Goal: Task Accomplishment & Management: Use online tool/utility

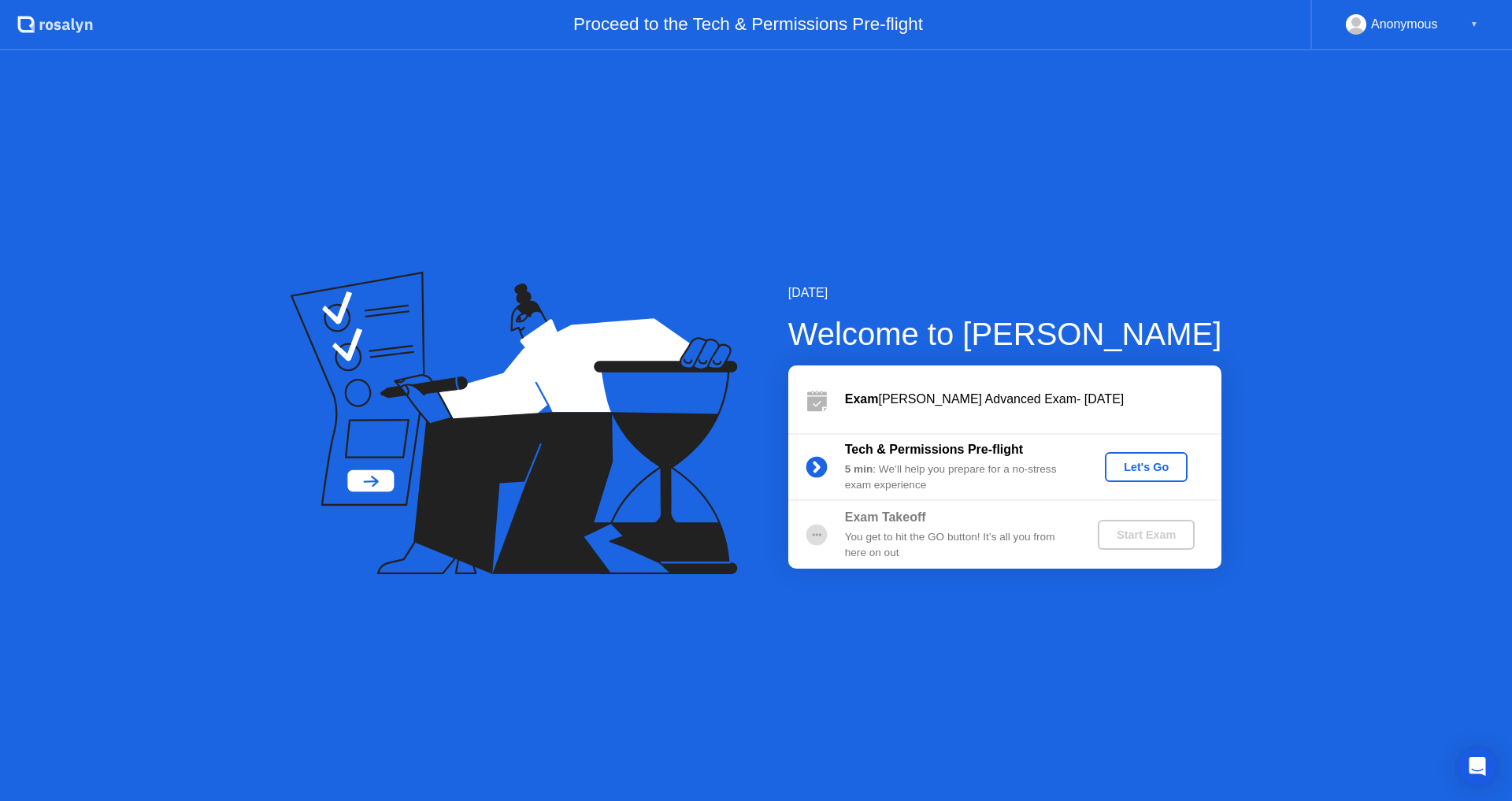
click at [1136, 467] on div "Let's Go" at bounding box center [1146, 467] width 70 height 13
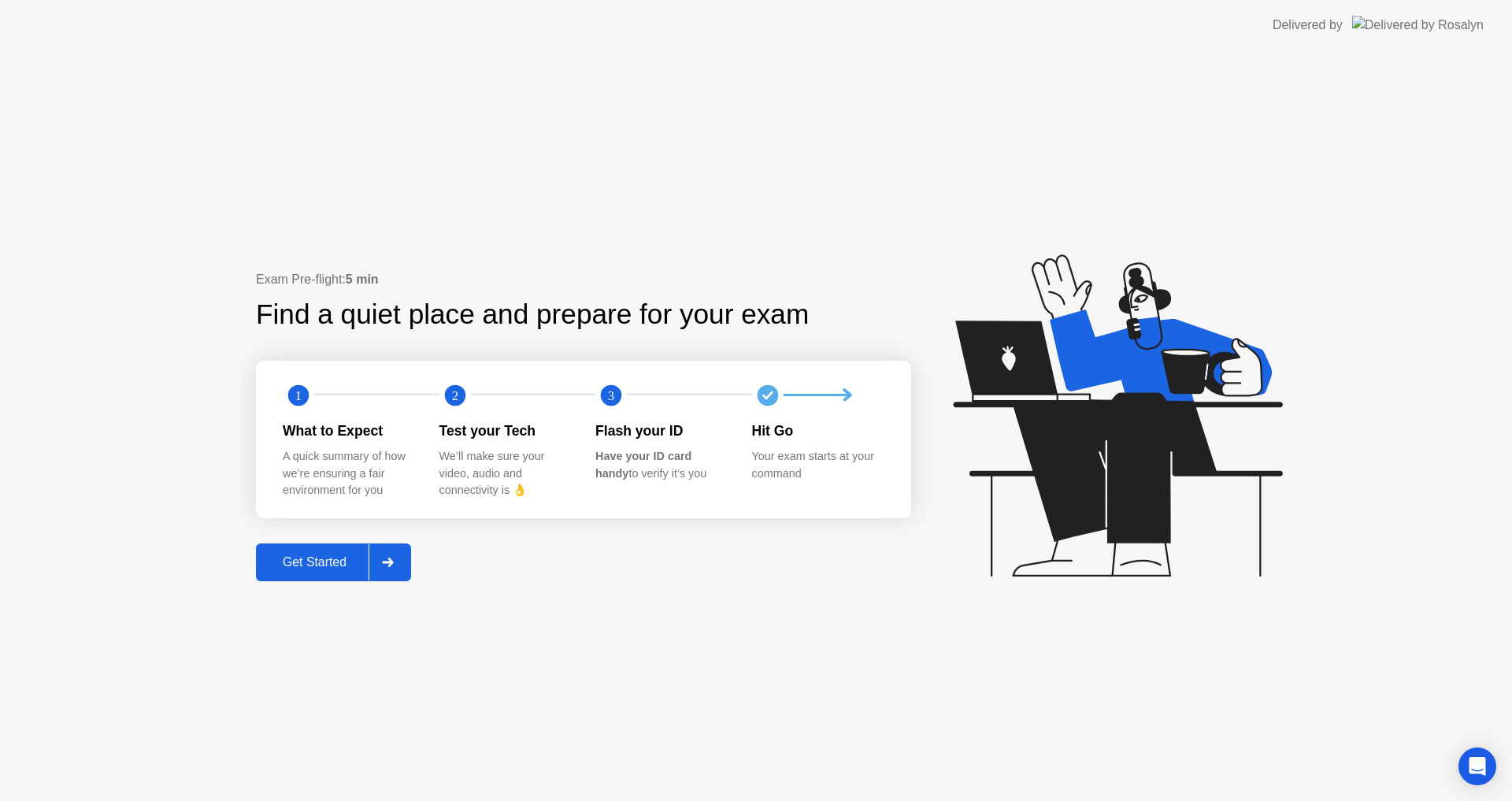
click at [323, 561] on div "Get Started" at bounding box center [315, 562] width 108 height 14
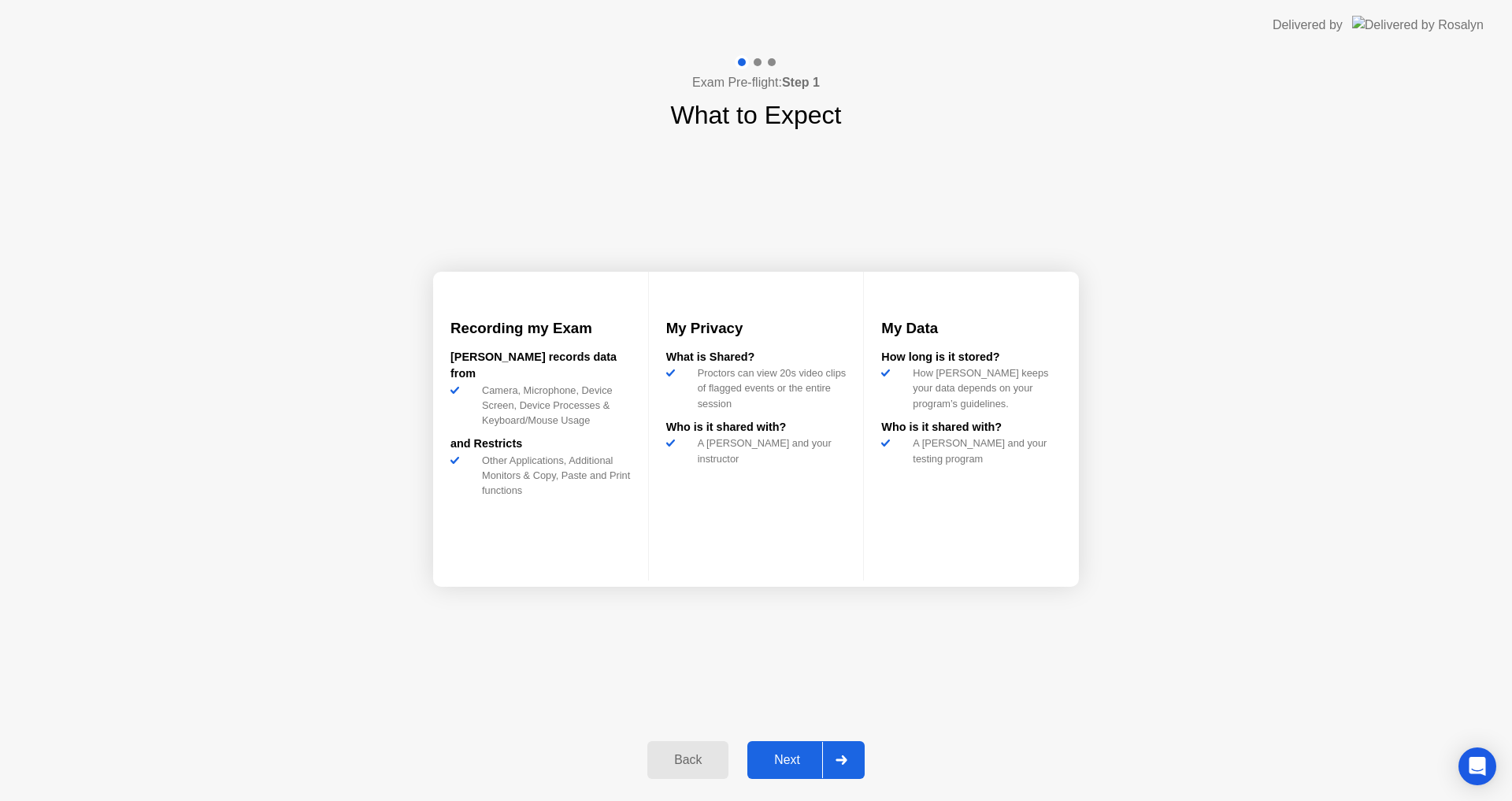
click at [789, 758] on div "Next" at bounding box center [787, 760] width 70 height 14
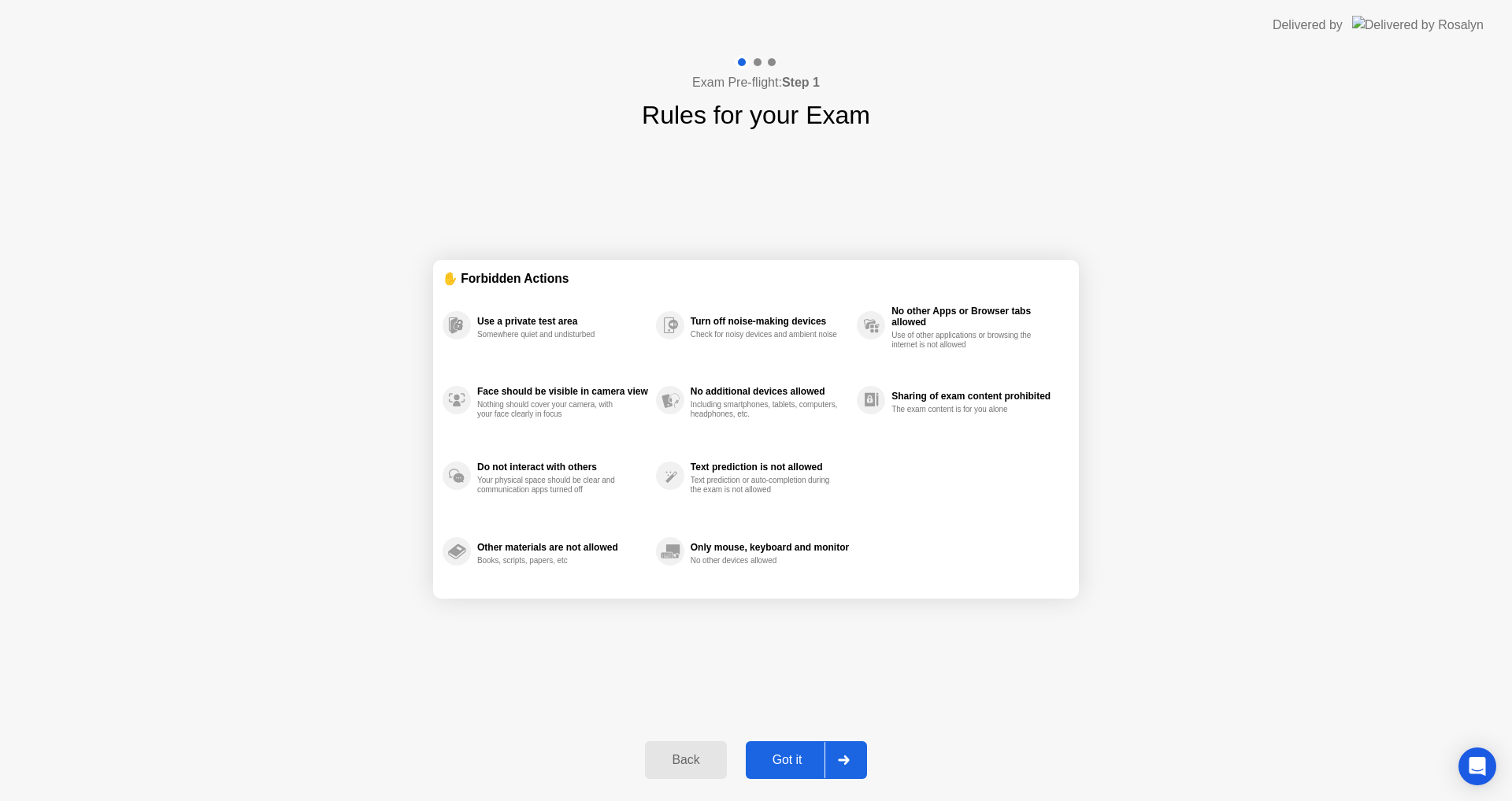
click at [788, 755] on div "Got it" at bounding box center [788, 760] width 74 height 14
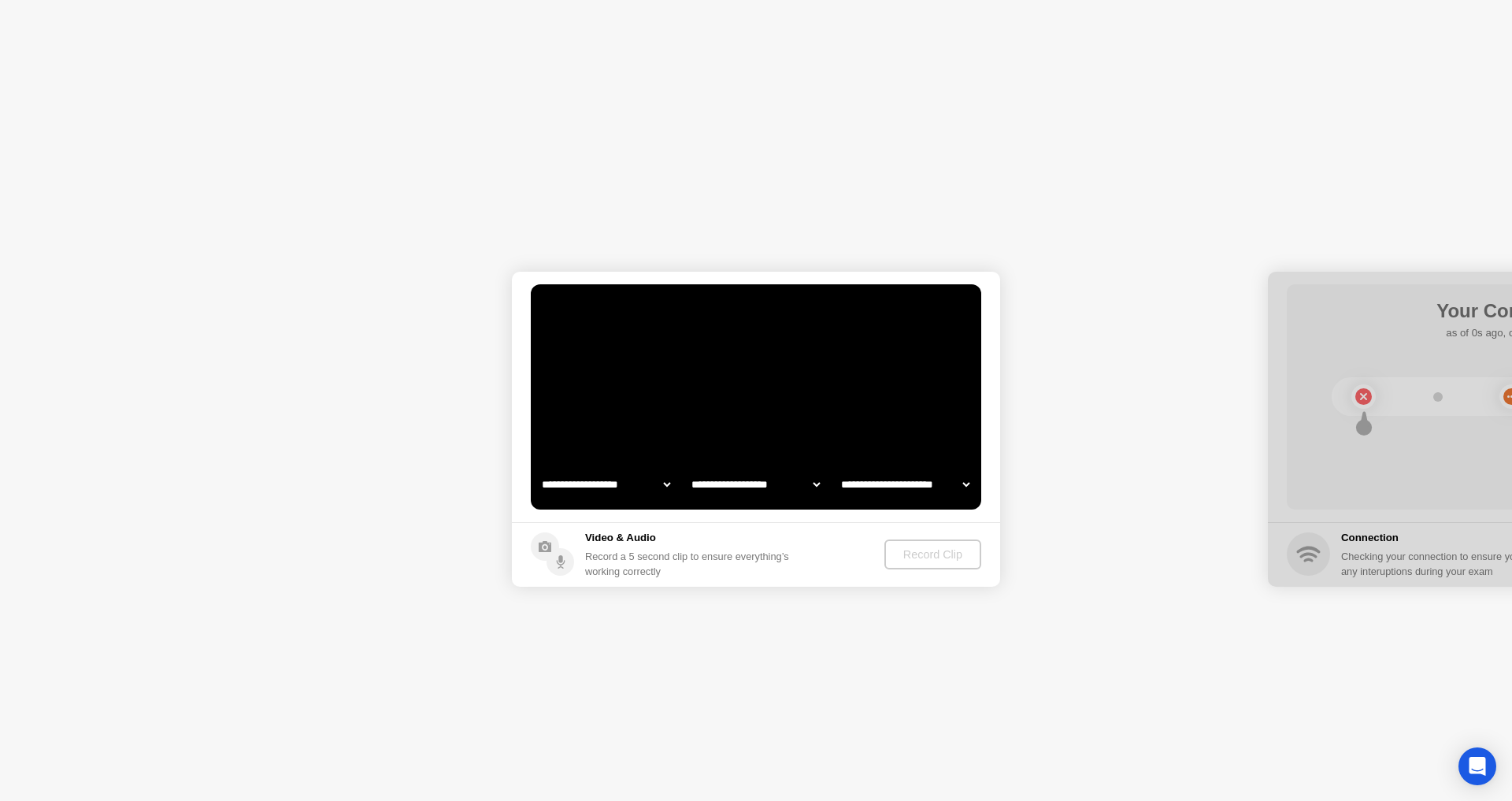
select select "**********"
select select "*******"
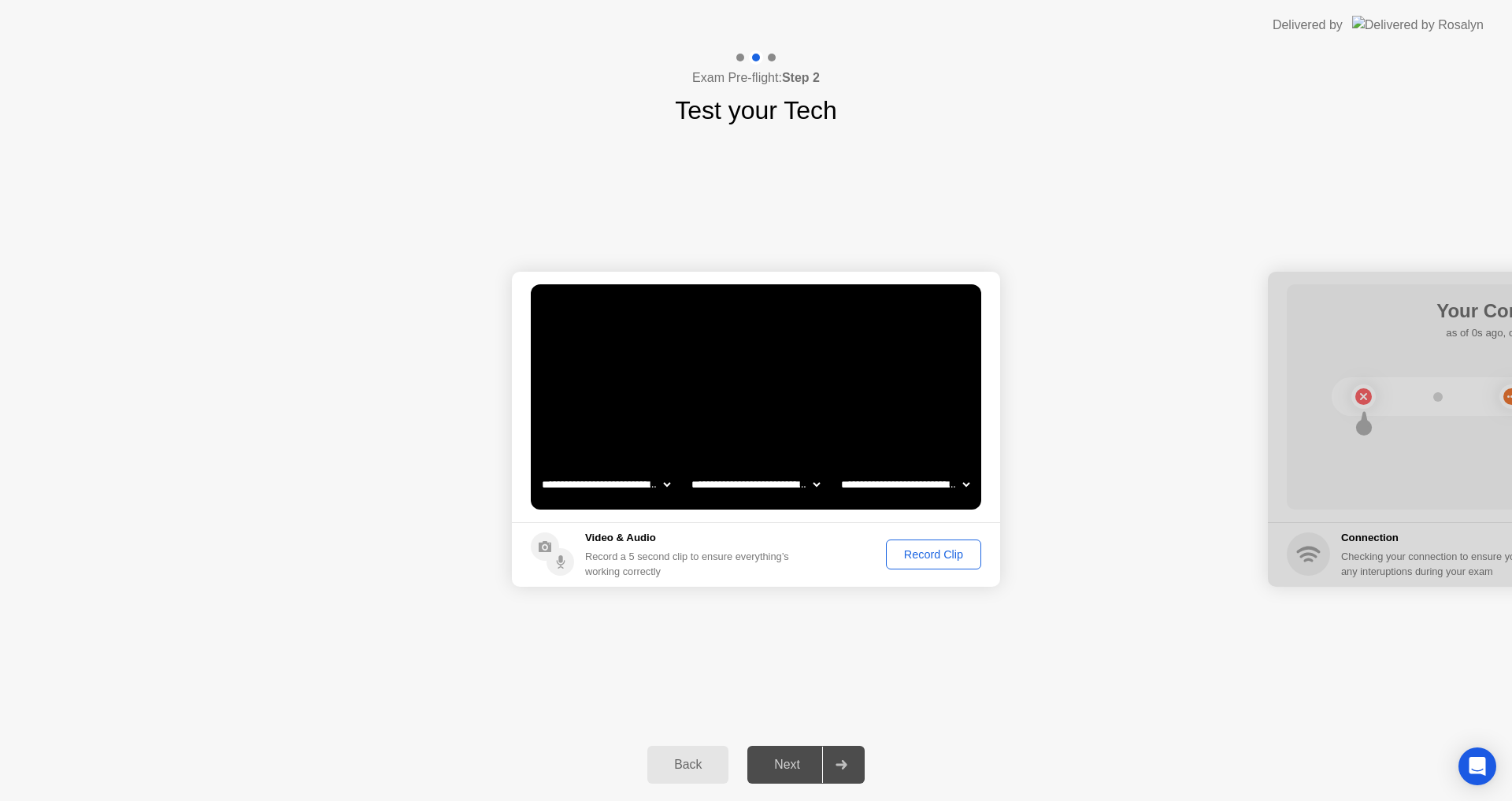
click at [914, 556] on div "Record Clip" at bounding box center [933, 554] width 85 height 13
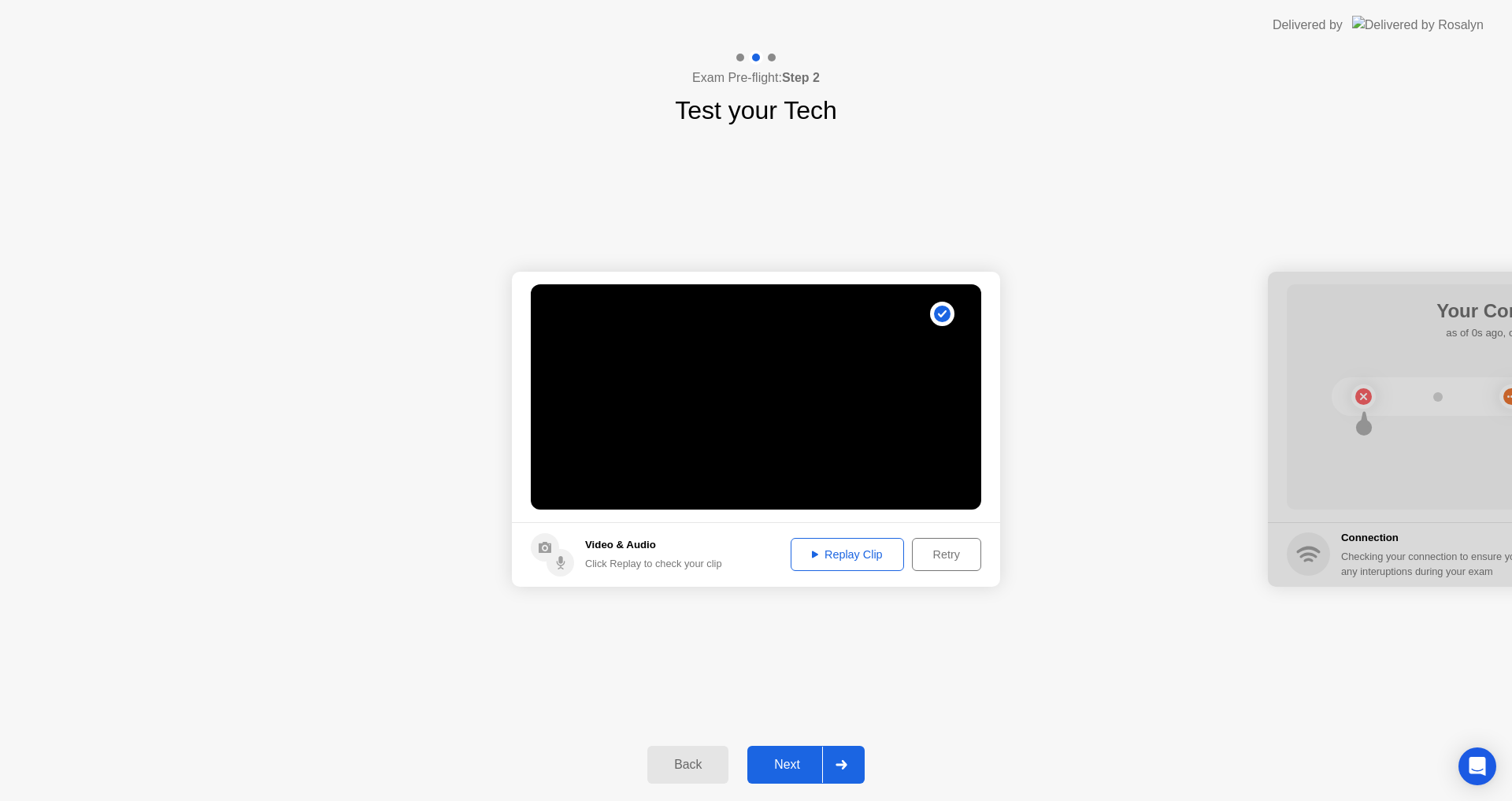
click at [834, 554] on div "Replay Clip" at bounding box center [847, 554] width 102 height 13
click at [792, 765] on div "Next" at bounding box center [787, 765] width 70 height 14
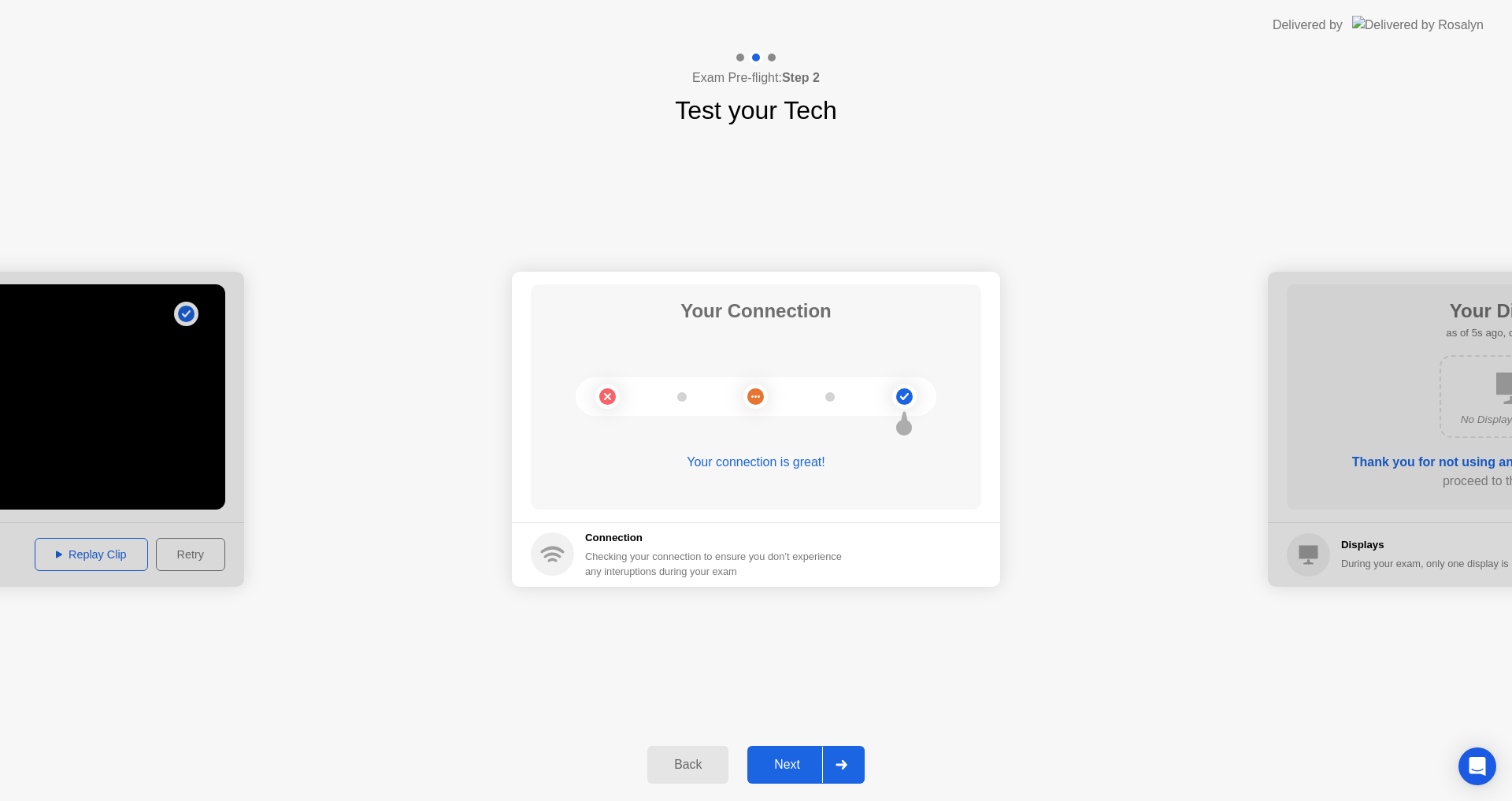
click at [795, 765] on div "Next" at bounding box center [787, 765] width 70 height 14
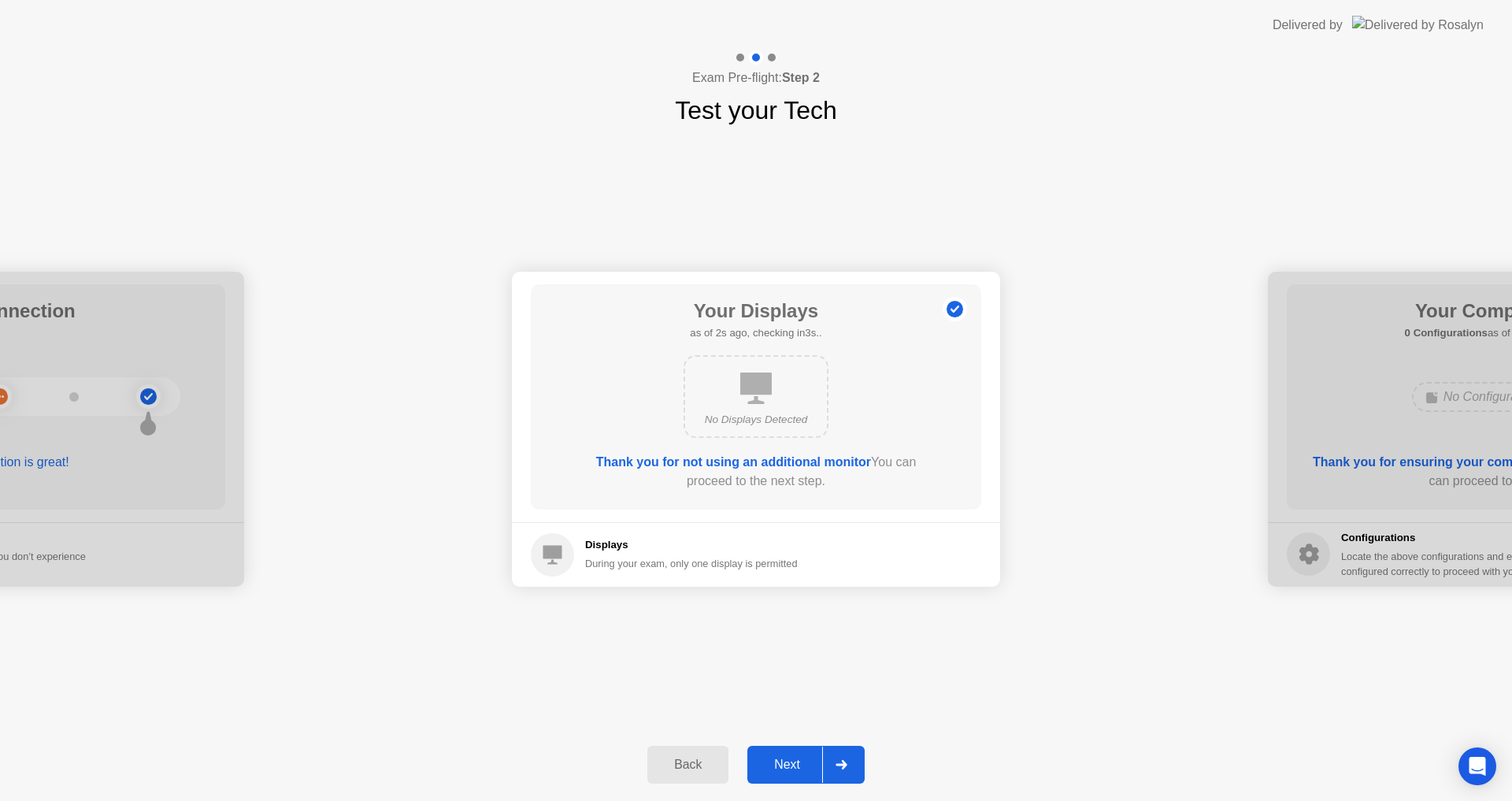
click at [795, 765] on div "Next" at bounding box center [787, 765] width 70 height 14
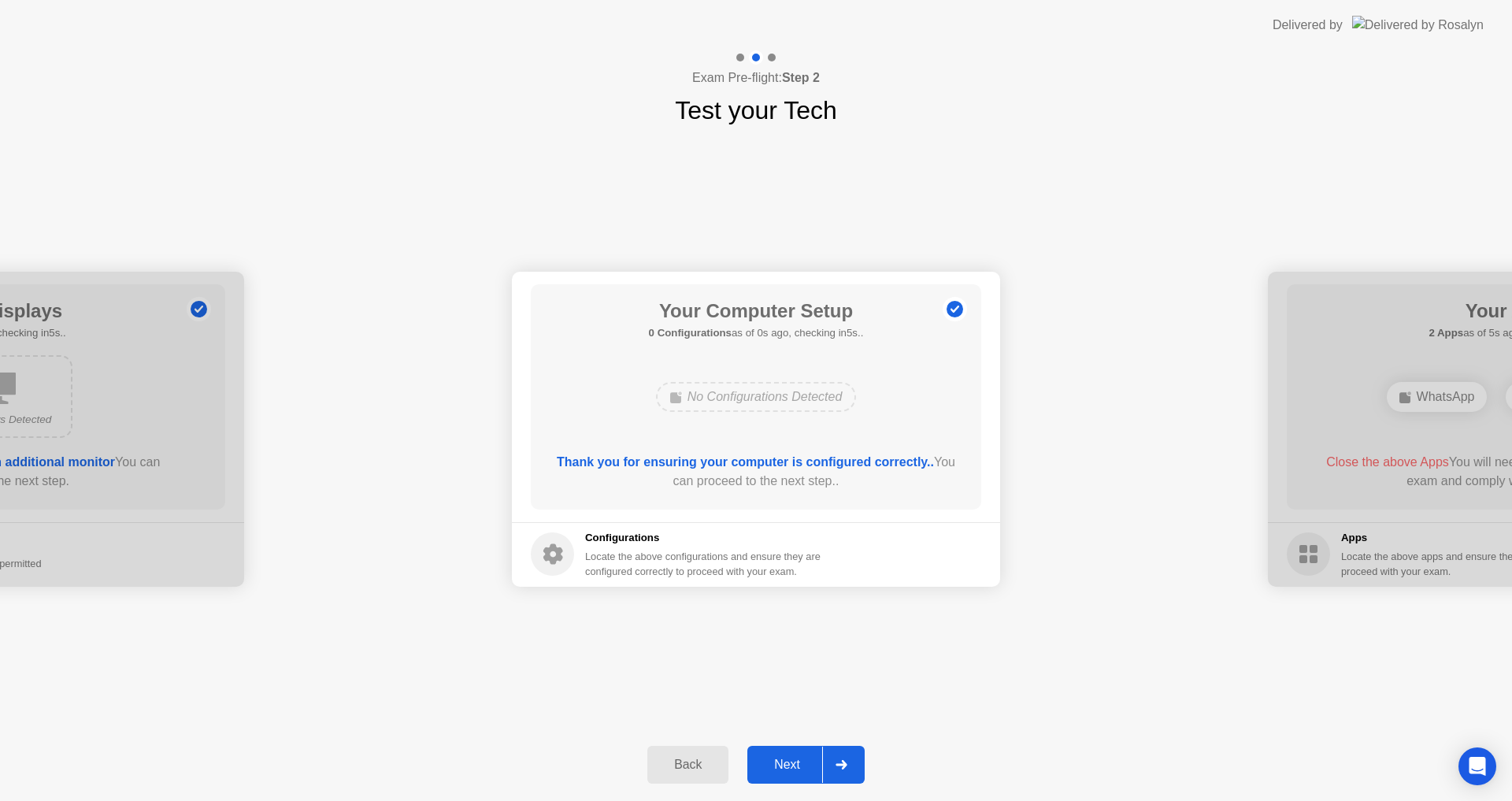
click at [782, 766] on div "Next" at bounding box center [787, 765] width 70 height 14
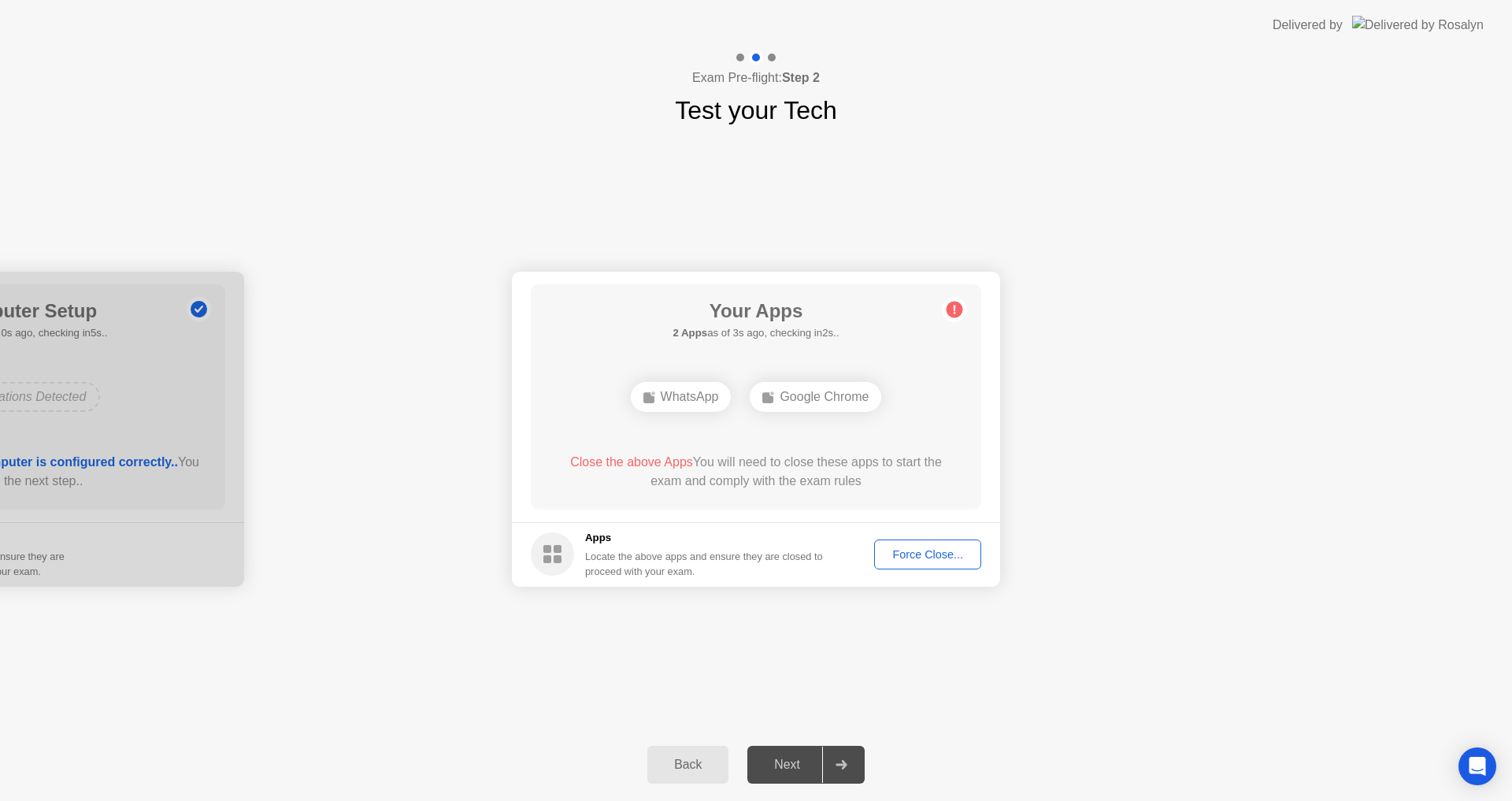
click at [916, 548] on div "Force Close..." at bounding box center [928, 554] width 96 height 13
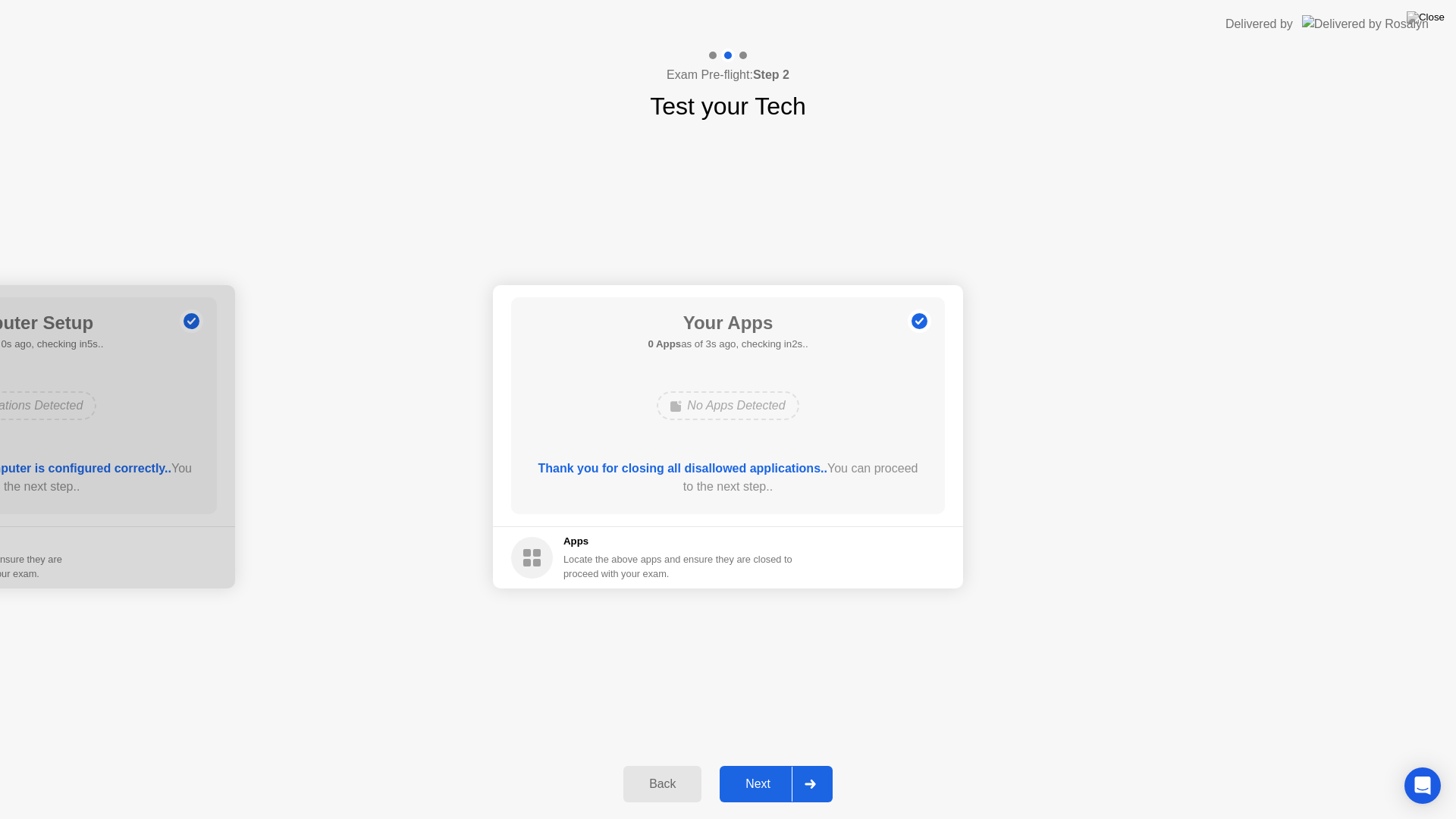
click at [756, 770] on div "Next" at bounding box center [758, 784] width 68 height 14
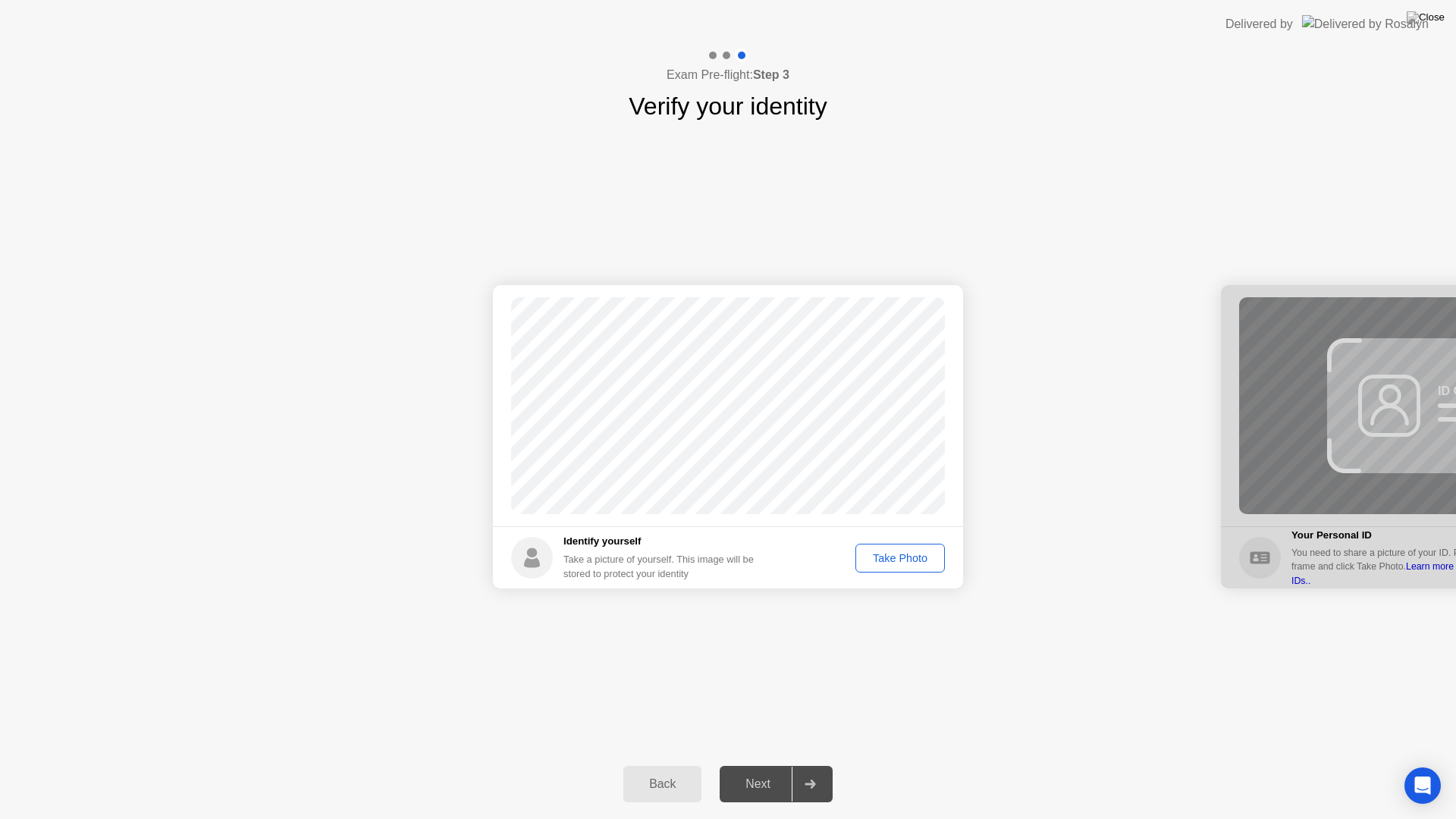
click at [903, 552] on div "Take Photo" at bounding box center [900, 558] width 79 height 12
click at [764, 770] on div "Next" at bounding box center [758, 784] width 68 height 14
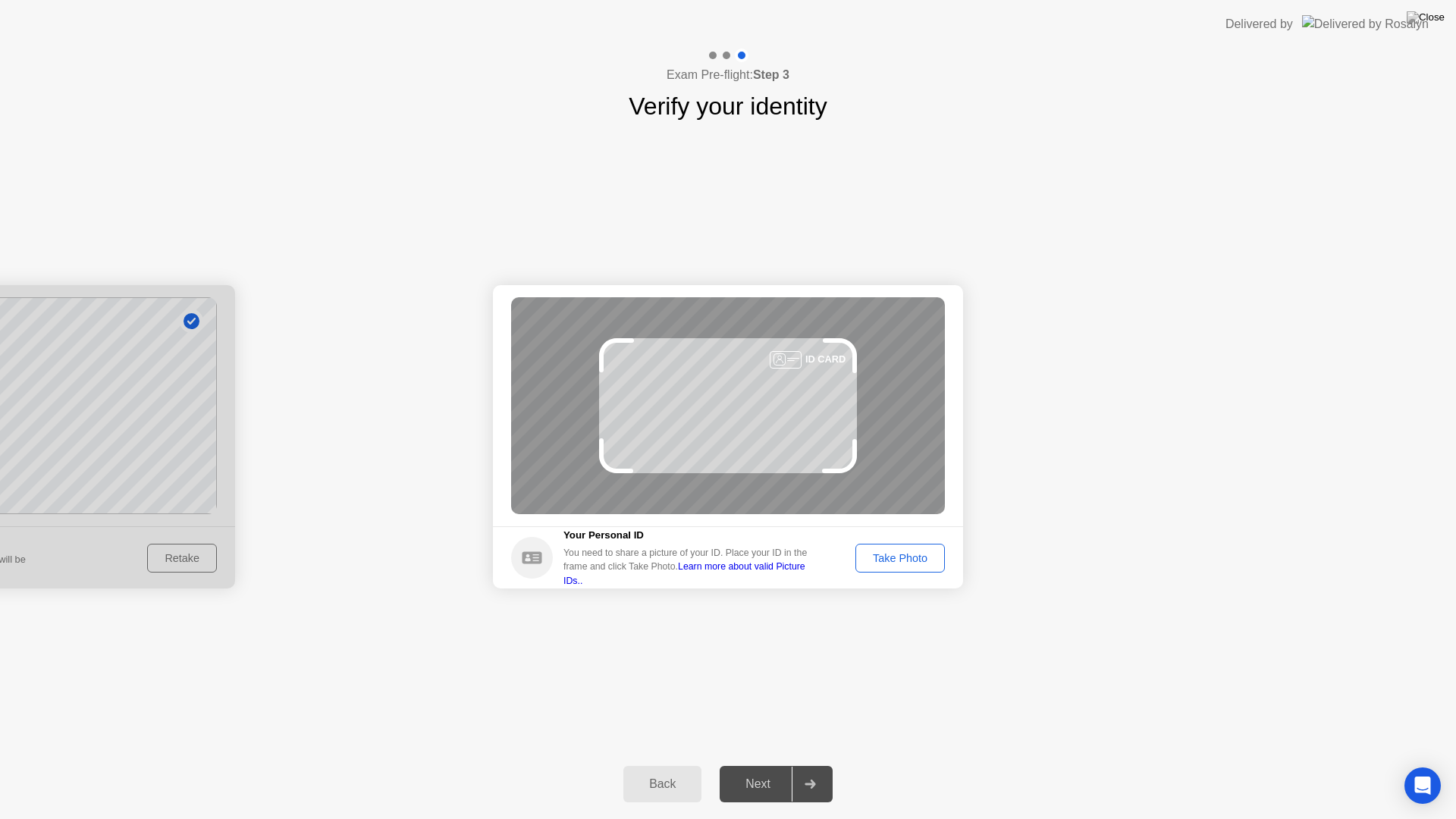
click at [887, 553] on div "Take Photo" at bounding box center [900, 558] width 79 height 12
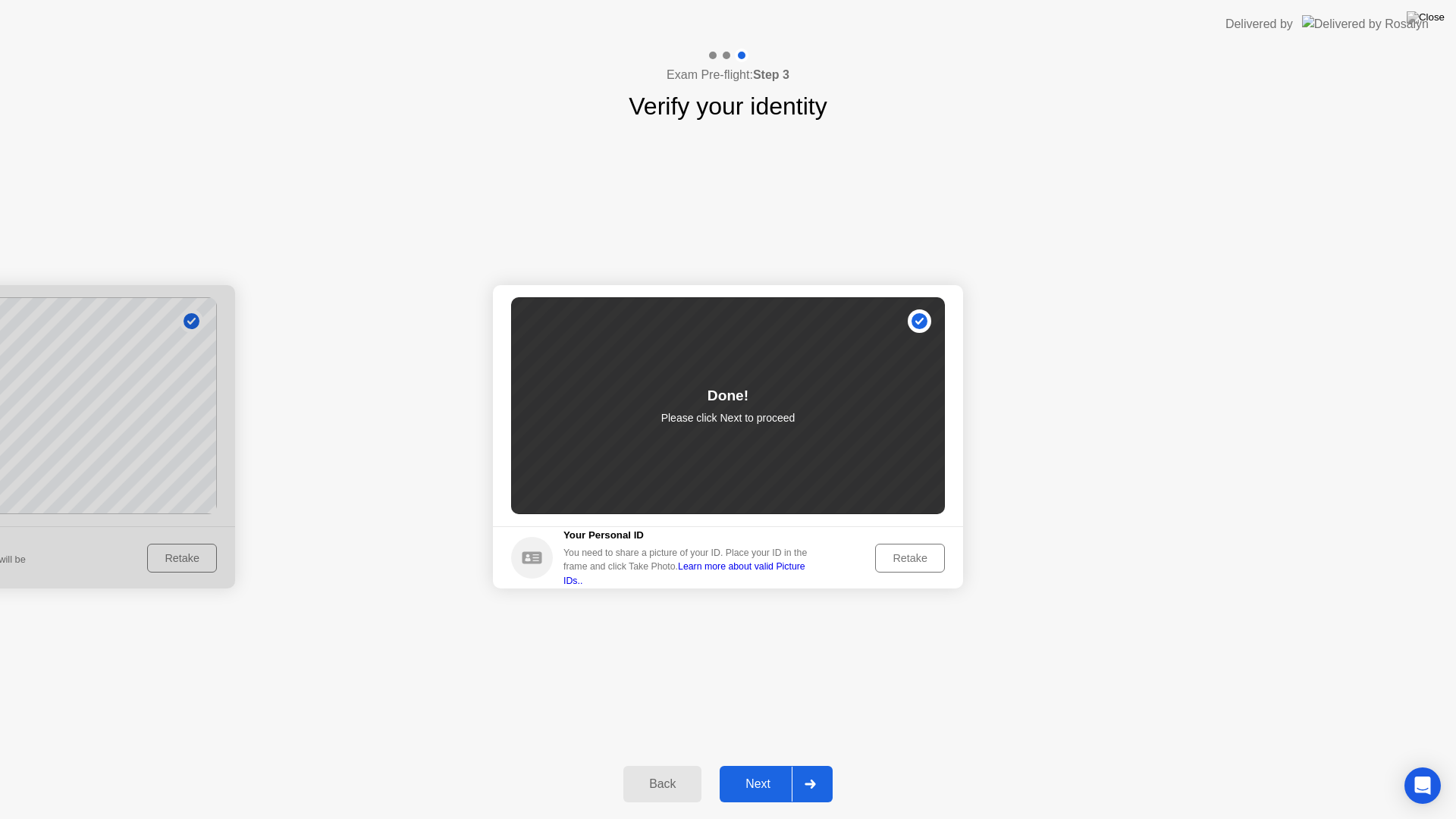
click at [750, 770] on div "Next" at bounding box center [758, 784] width 68 height 14
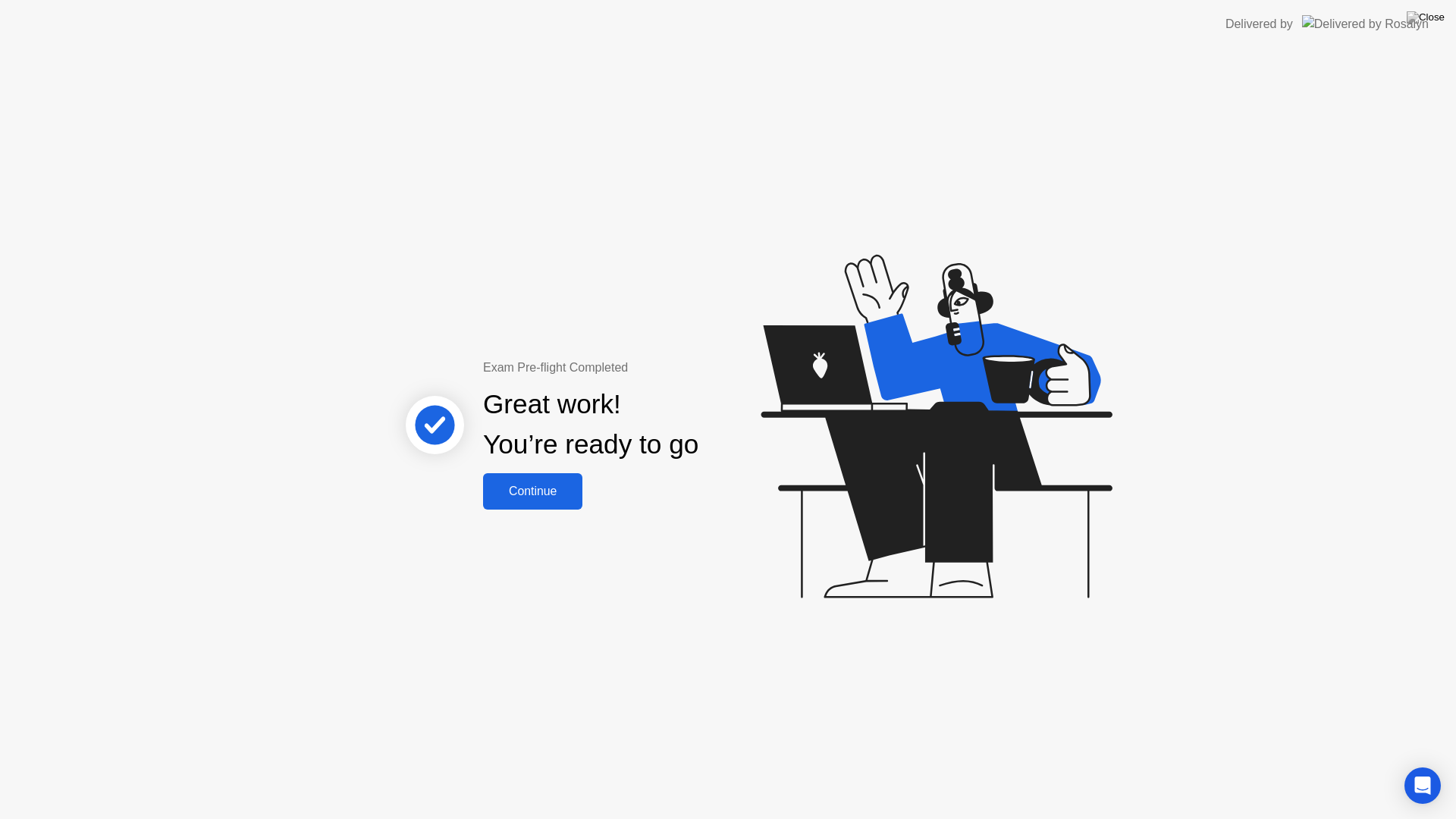
click at [534, 490] on div "Continue" at bounding box center [532, 491] width 91 height 14
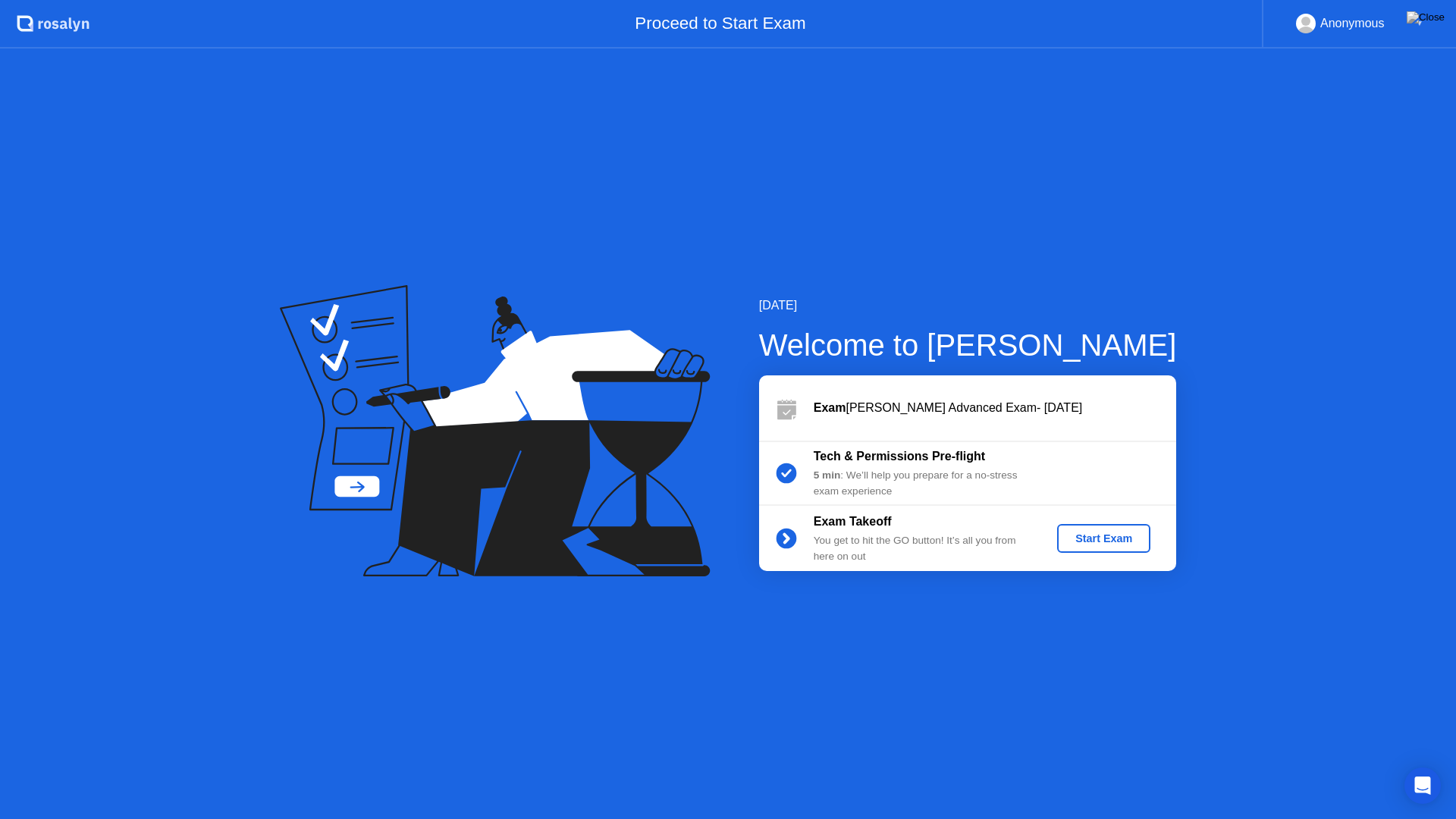
click at [1090, 536] on div "Start Exam" at bounding box center [1103, 538] width 81 height 12
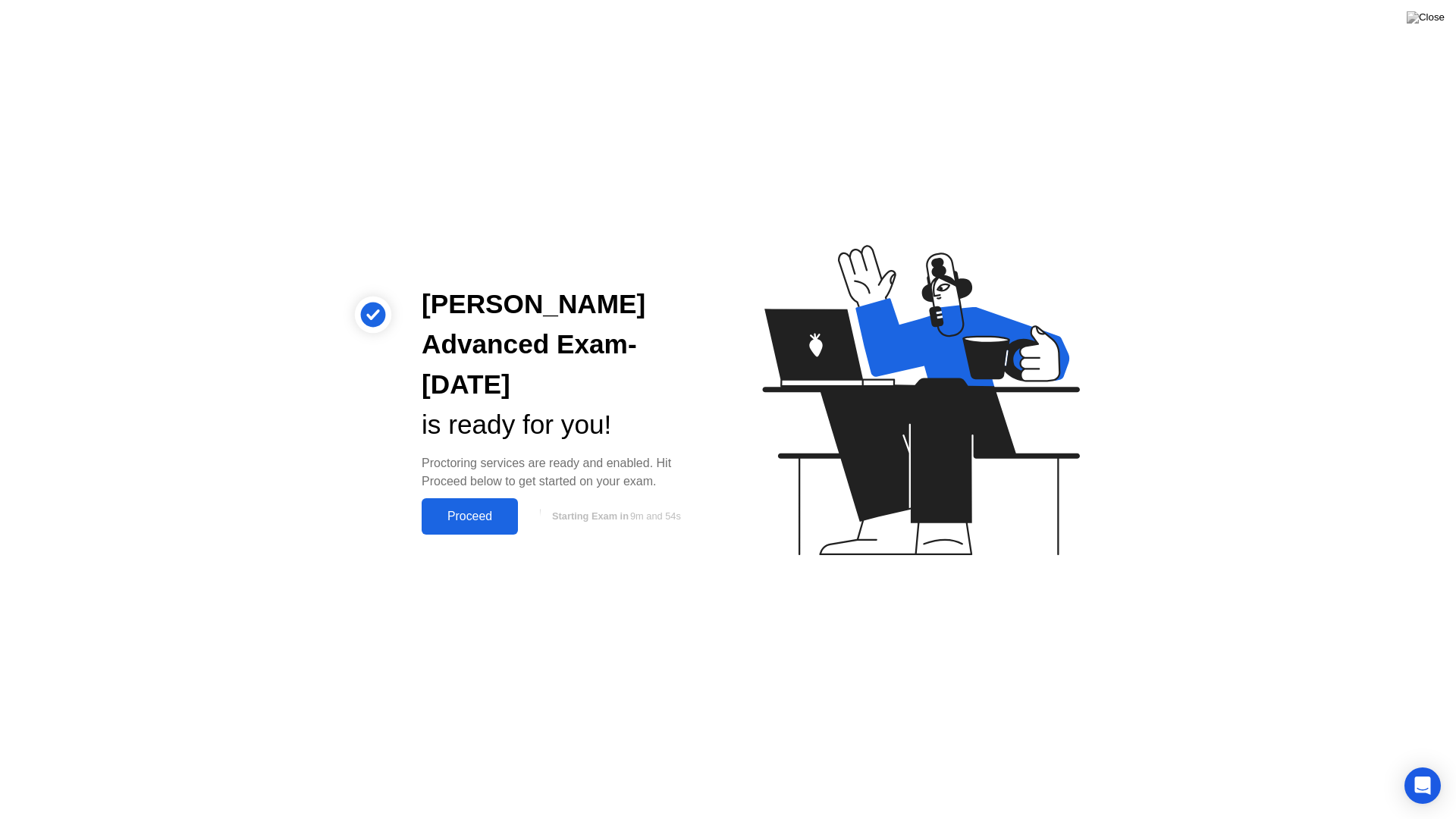
click at [454, 509] on div "Proceed" at bounding box center [470, 516] width 88 height 14
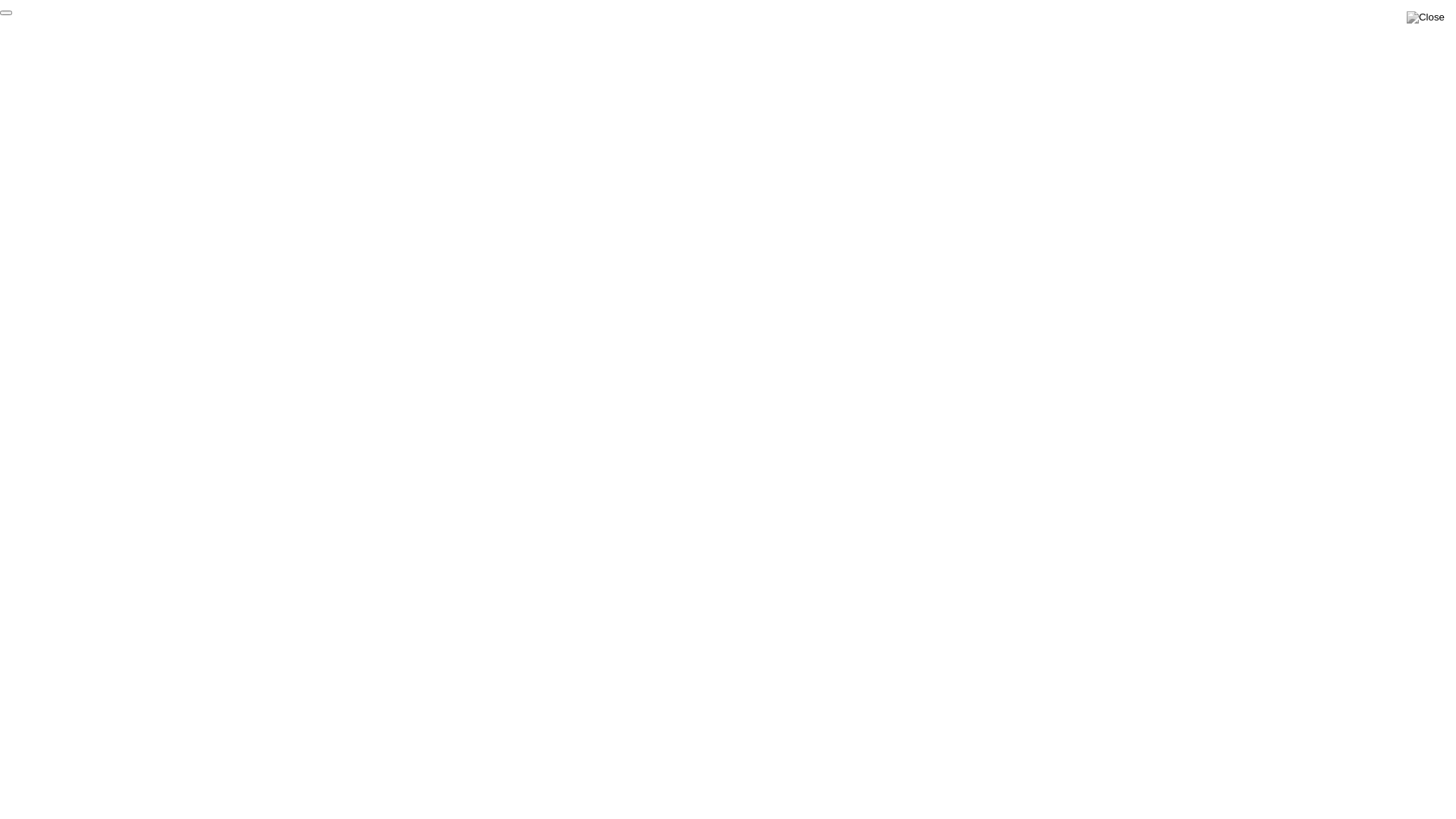
click div "End Proctoring Session"
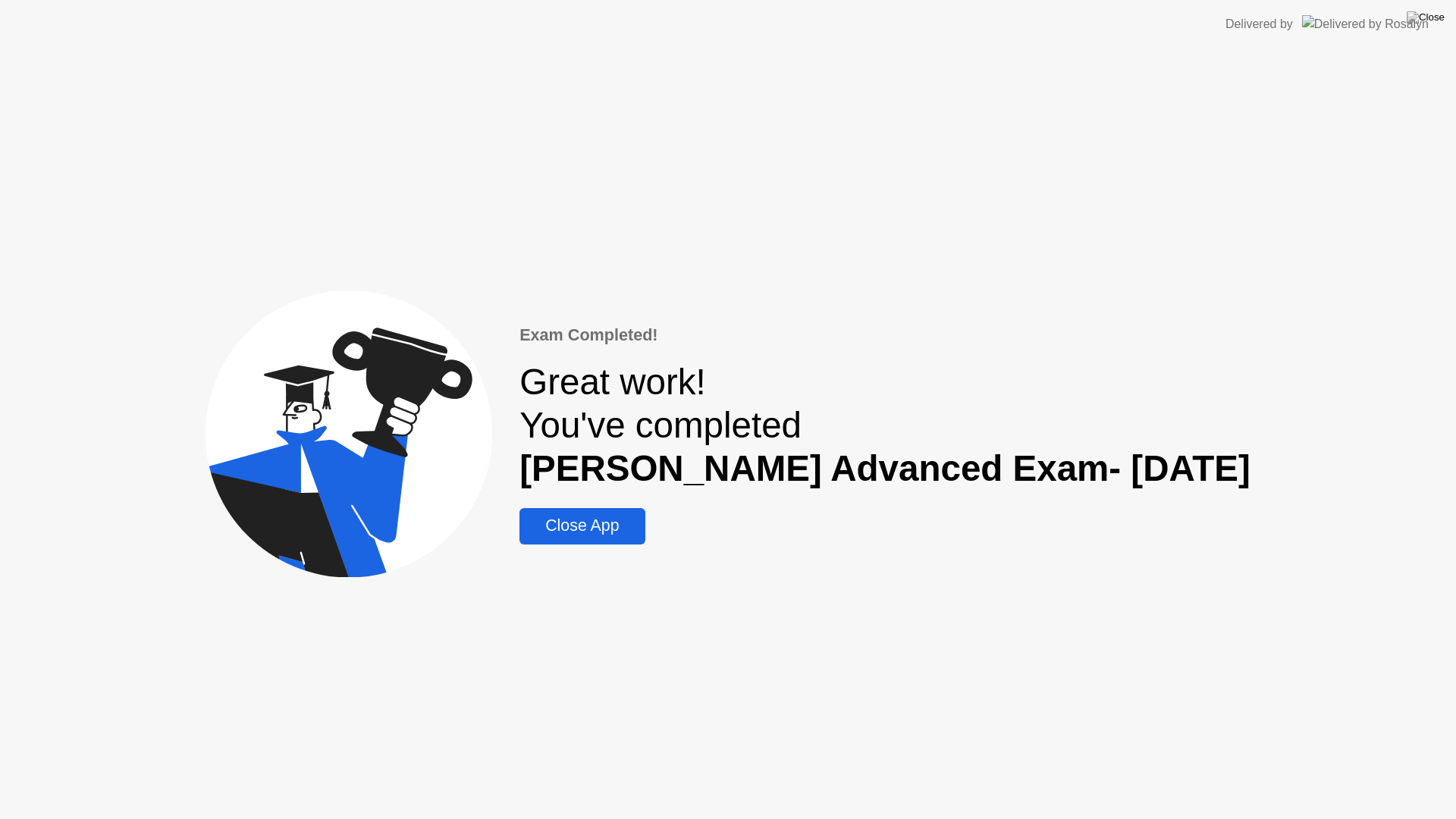
click at [609, 526] on div "Close App" at bounding box center [582, 525] width 116 height 19
